Goal: Task Accomplishment & Management: Manage account settings

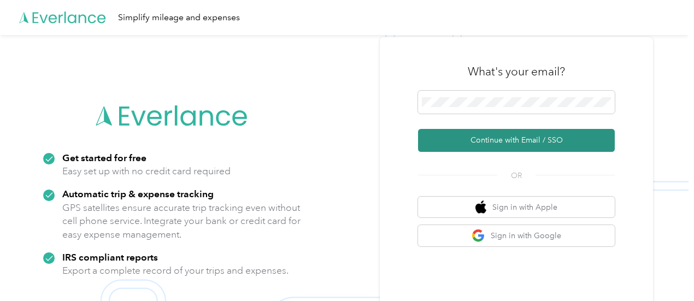
click at [519, 145] on button "Continue with Email / SSO" at bounding box center [516, 140] width 197 height 23
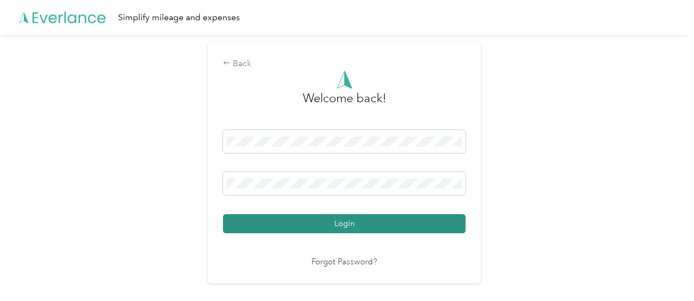
click at [325, 221] on button "Login" at bounding box center [344, 223] width 243 height 19
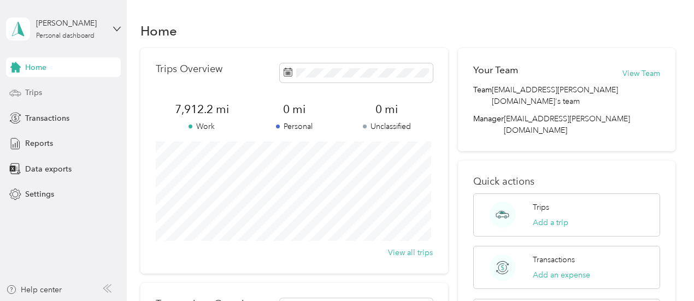
click at [35, 91] on span "Trips" at bounding box center [33, 92] width 17 height 11
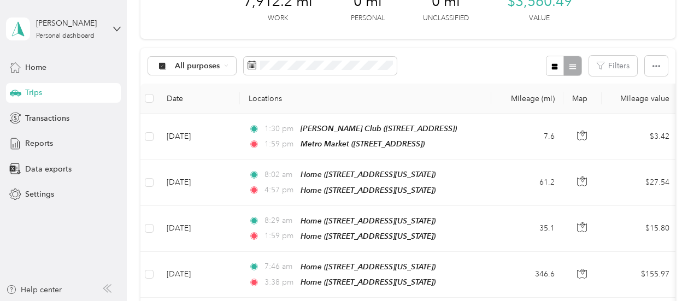
scroll to position [67, 0]
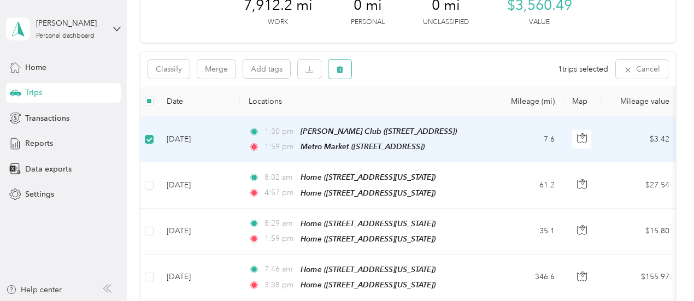
click at [344, 71] on button "button" at bounding box center [340, 69] width 23 height 19
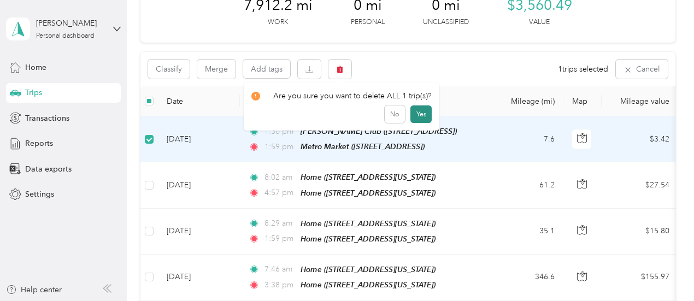
click at [420, 115] on button "Yes" at bounding box center [421, 114] width 21 height 17
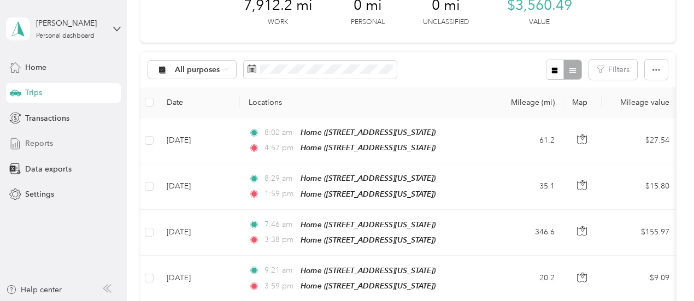
click at [39, 144] on span "Reports" at bounding box center [39, 143] width 28 height 11
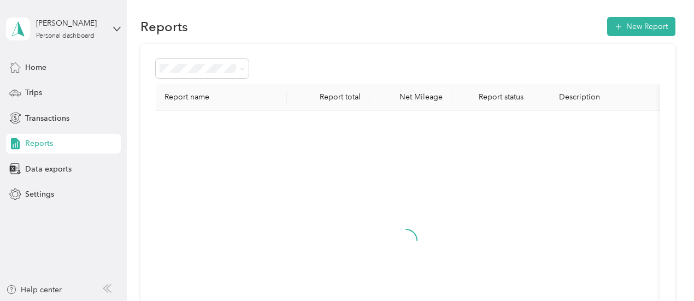
scroll to position [67, 0]
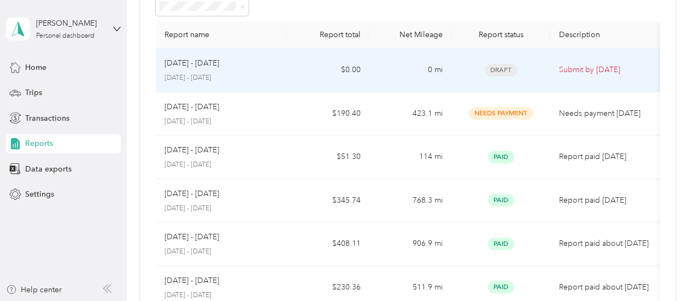
click at [290, 71] on td "$0.00" at bounding box center [328, 71] width 82 height 44
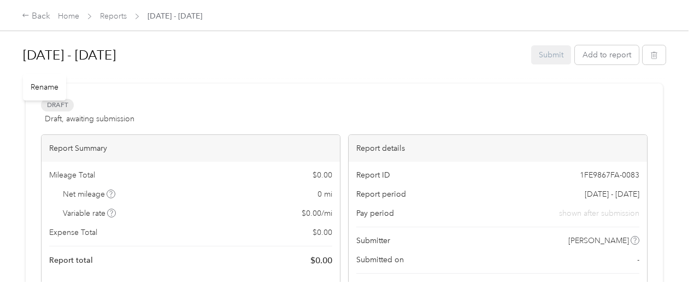
click at [234, 56] on h1 "[DATE] - [DATE]" at bounding box center [273, 55] width 501 height 26
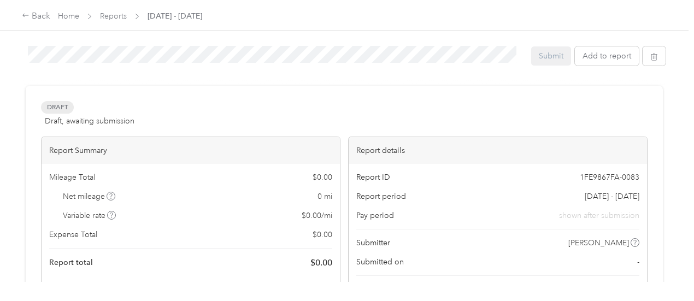
click at [545, 55] on div "Submit Add to report" at bounding box center [598, 55] width 135 height 19
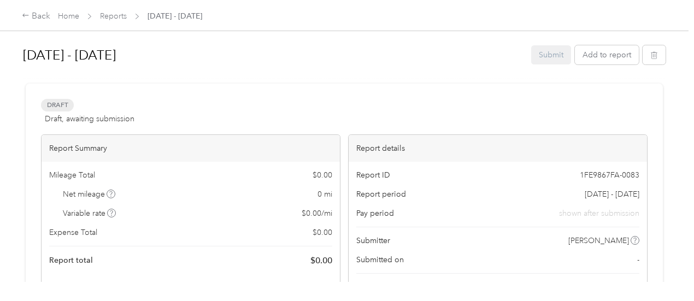
click at [545, 55] on div "Submit Add to report" at bounding box center [598, 54] width 135 height 19
